Goal: Task Accomplishment & Management: Manage account settings

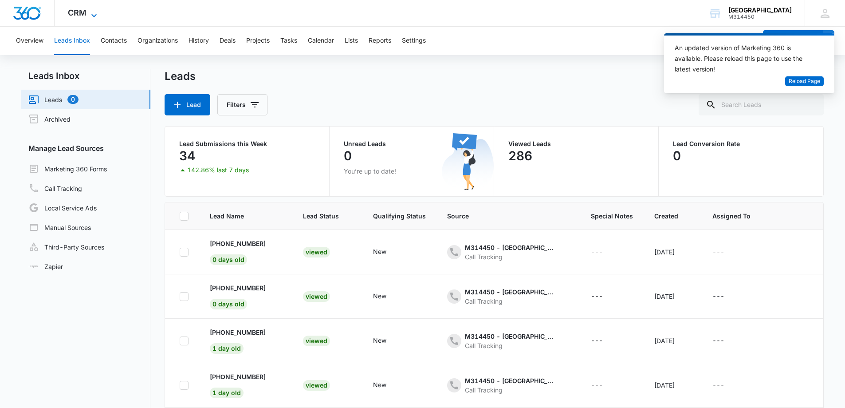
click at [90, 12] on icon at bounding box center [94, 15] width 11 height 11
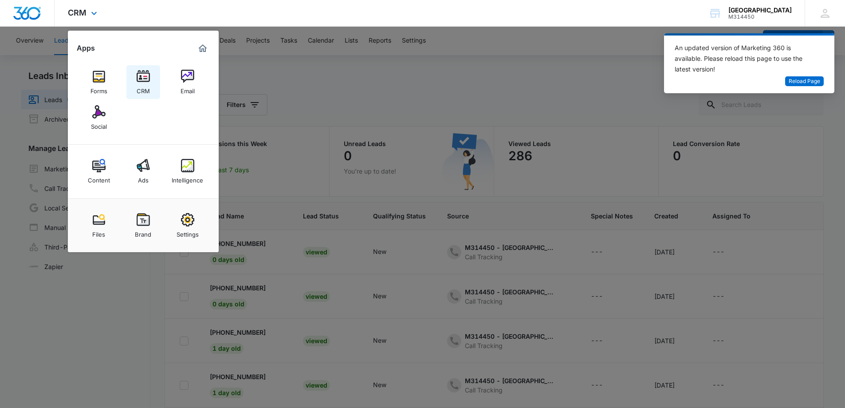
click at [147, 78] on img at bounding box center [143, 76] width 13 height 13
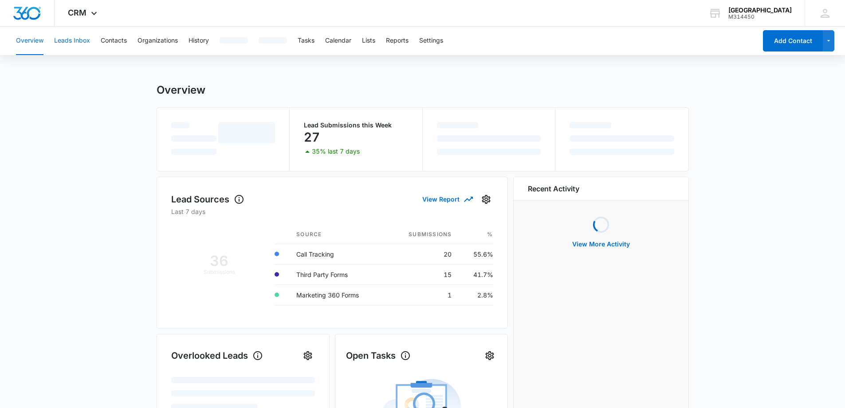
click at [66, 37] on button "Leads Inbox" at bounding box center [72, 41] width 36 height 28
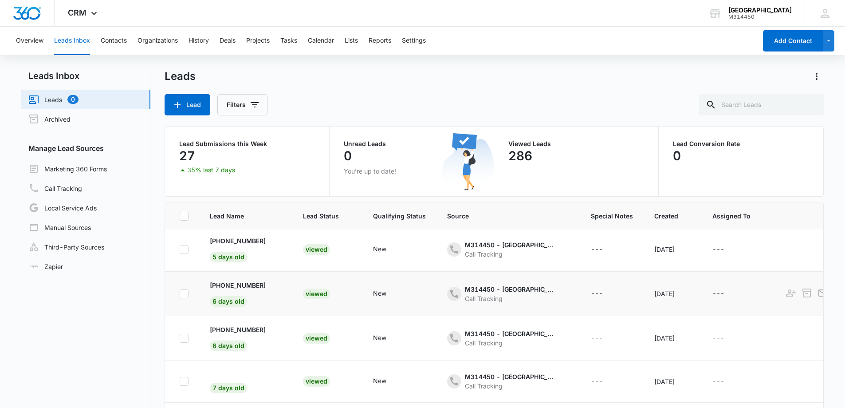
scroll to position [231, 0]
click at [29, 37] on button "Overview" at bounding box center [30, 41] width 28 height 28
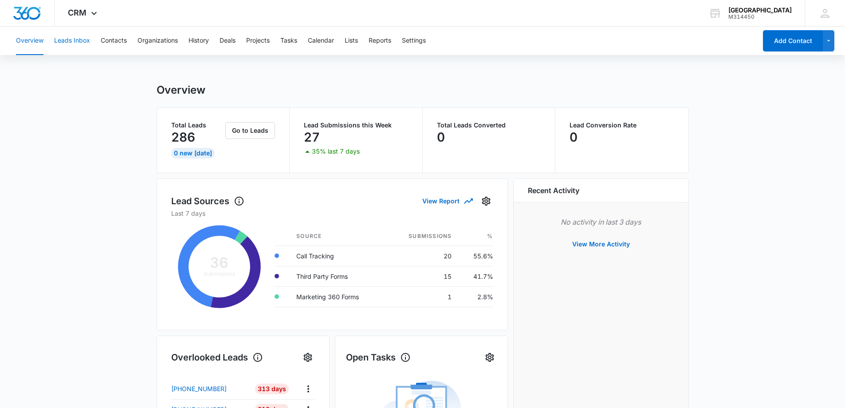
click at [77, 39] on button "Leads Inbox" at bounding box center [72, 41] width 36 height 28
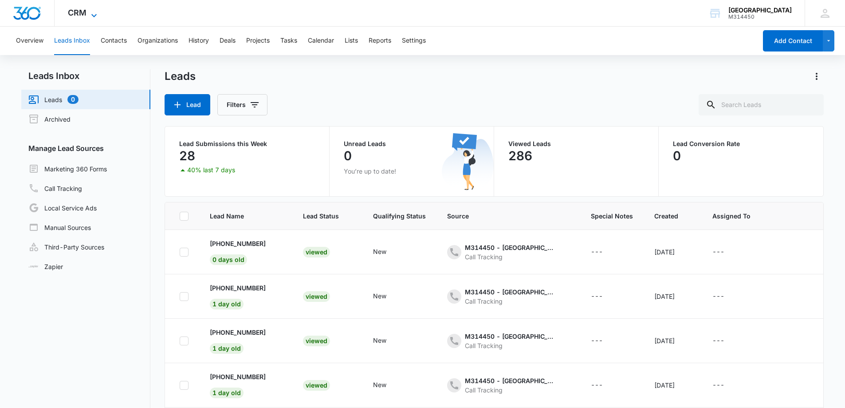
click at [74, 11] on span "CRM" at bounding box center [77, 12] width 19 height 9
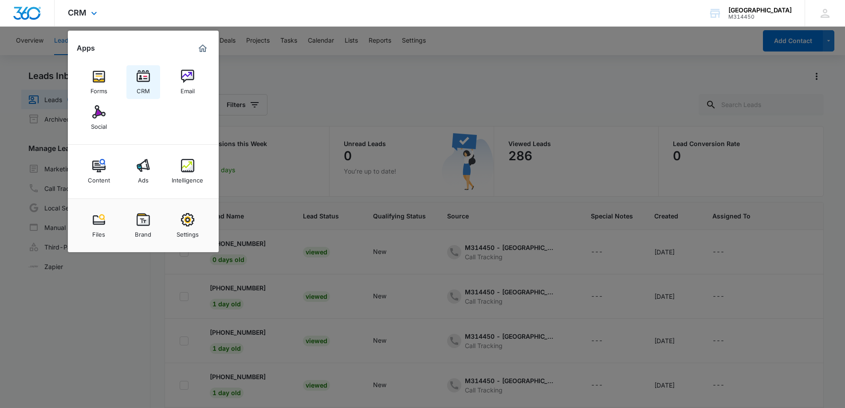
click at [142, 80] on img at bounding box center [143, 76] width 13 height 13
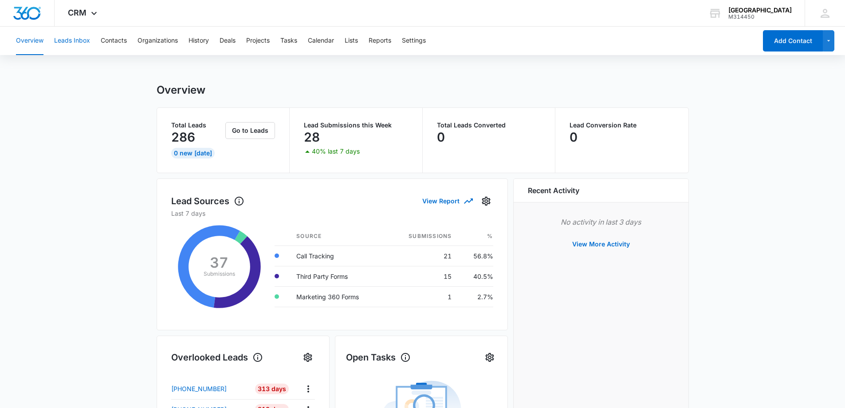
click at [62, 38] on button "Leads Inbox" at bounding box center [72, 41] width 36 height 28
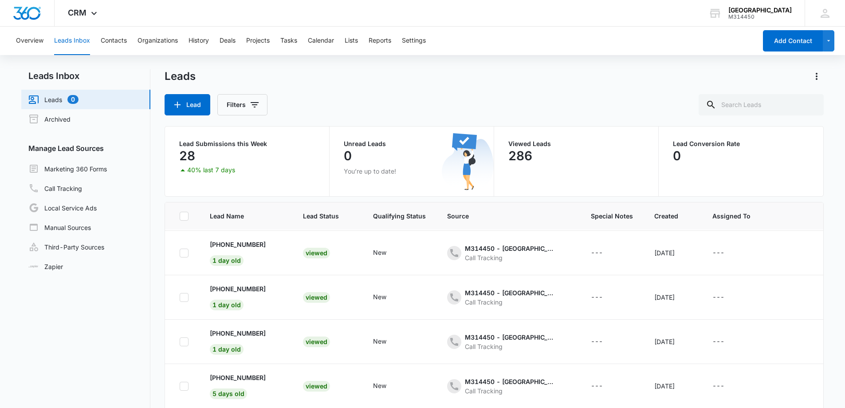
scroll to position [44, 0]
click at [59, 94] on link "Leads 0" at bounding box center [53, 99] width 50 height 11
drag, startPoint x: 39, startPoint y: 38, endPoint x: 65, endPoint y: 43, distance: 26.1
click at [39, 39] on button "Overview" at bounding box center [30, 41] width 28 height 28
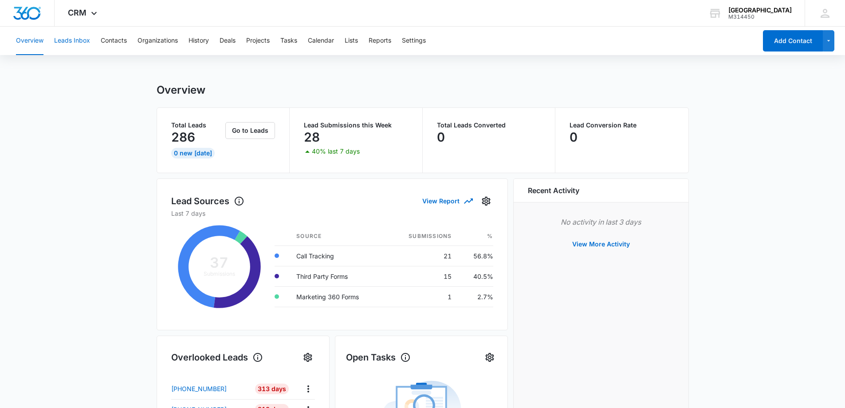
click at [66, 43] on button "Leads Inbox" at bounding box center [72, 41] width 36 height 28
